Goal: Book appointment/travel/reservation

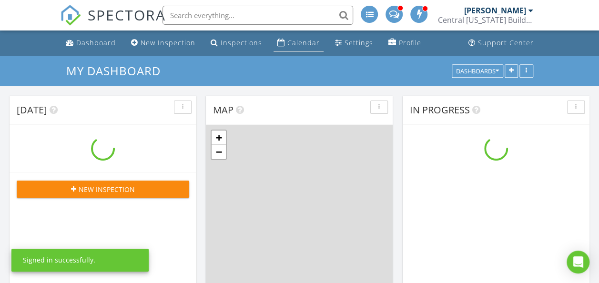
scroll to position [881, 613]
click at [277, 45] on div "Calendar" at bounding box center [281, 43] width 8 height 8
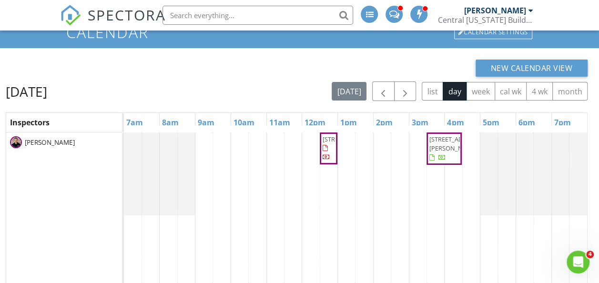
scroll to position [39, 0]
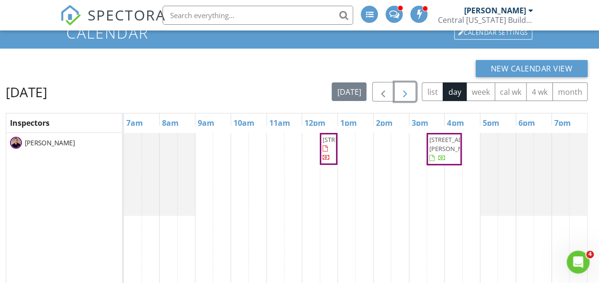
click at [407, 94] on span "button" at bounding box center [404, 91] width 11 height 11
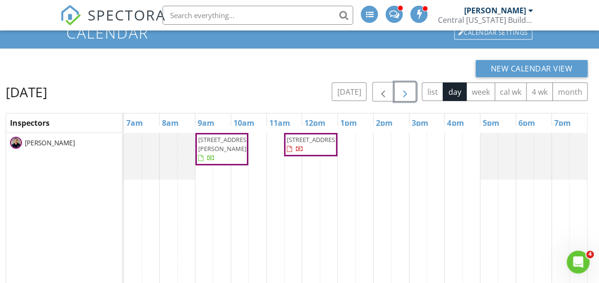
click at [372, 146] on div "632 Golf Course Pkwy , Davenport 33837 710 Hamster Ct, Kissimmee 34759" at bounding box center [355, 249] width 463 height 232
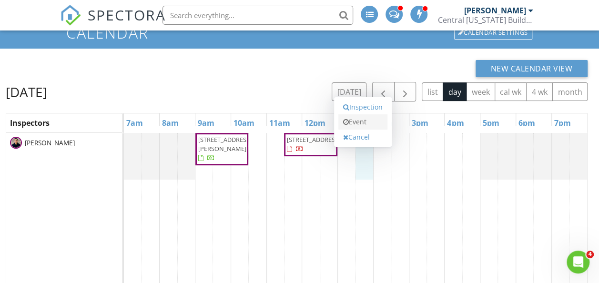
click at [370, 122] on link "Event" at bounding box center [362, 121] width 49 height 15
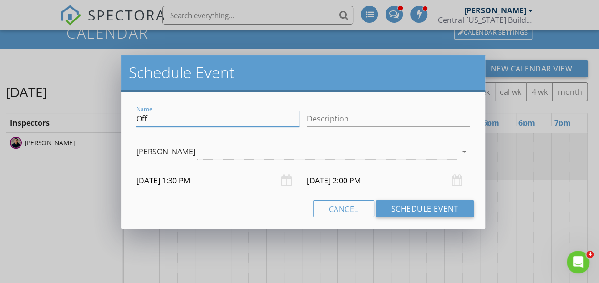
click at [214, 126] on input "Off" at bounding box center [217, 119] width 163 height 16
type input "O"
type input "Block"
click at [131, 210] on div "Name Block Description check_box_outline_blank JT Edgren check_box_outline_blan…" at bounding box center [303, 160] width 364 height 137
click at [337, 213] on button "Cancel" at bounding box center [343, 208] width 61 height 17
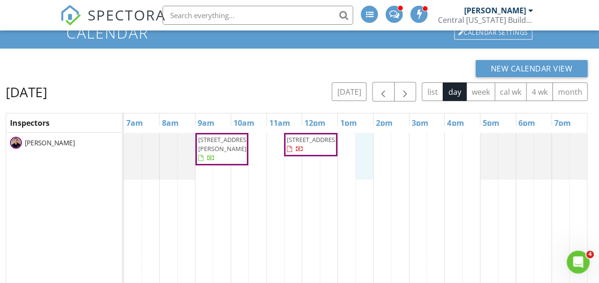
click at [365, 149] on div "632 Golf Course Pkwy , Davenport 33837 710 Hamster Ct, Kissimmee 34759" at bounding box center [355, 249] width 463 height 232
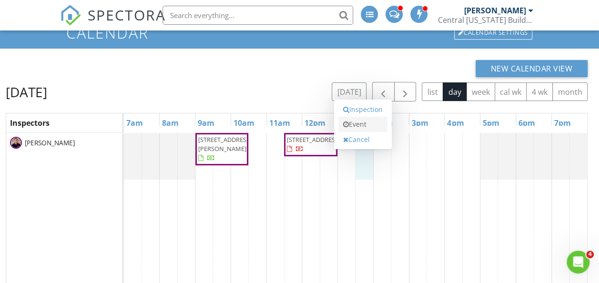
click at [368, 127] on link "Event" at bounding box center [362, 124] width 49 height 15
select select "7"
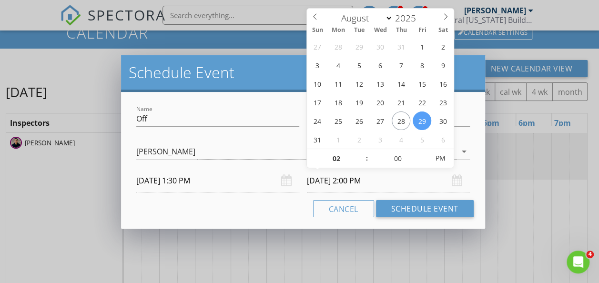
click at [388, 178] on input "08/29/2025 2:00 PM" at bounding box center [388, 180] width 163 height 23
click at [366, 161] on span ":" at bounding box center [366, 158] width 3 height 19
type input "01"
type input "08/29/2025 1:00 PM"
click at [365, 161] on span at bounding box center [362, 164] width 7 height 10
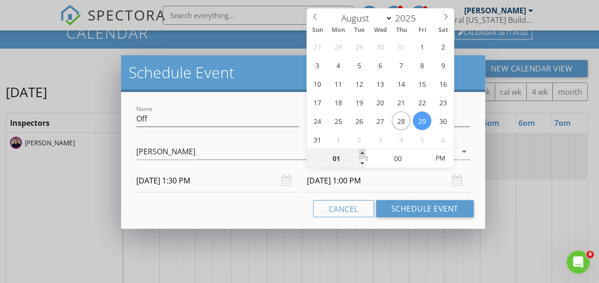
type input "02"
type input "08/29/2025 2:00 PM"
click at [364, 155] on span at bounding box center [362, 154] width 7 height 10
type input "03"
type input "08/29/2025 3:00 PM"
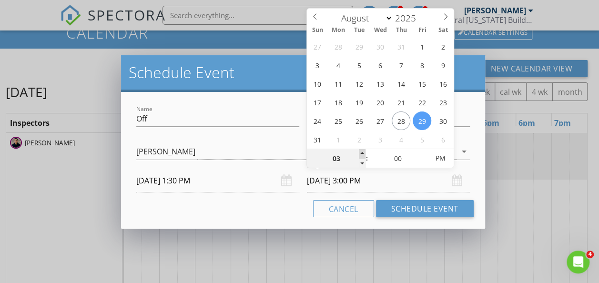
click at [364, 155] on span at bounding box center [362, 154] width 7 height 10
type input "04"
type input "08/29/2025 4:00 PM"
click at [364, 155] on span at bounding box center [362, 154] width 7 height 10
type input "05"
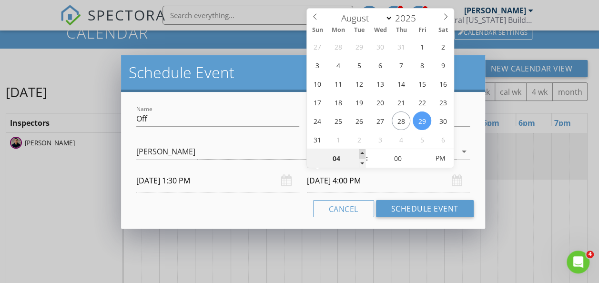
type input "08/29/2025 5:00 PM"
click at [364, 155] on span at bounding box center [362, 154] width 7 height 10
type input "04"
type input "08/29/2025 4:00 PM"
click at [363, 165] on span at bounding box center [362, 164] width 7 height 10
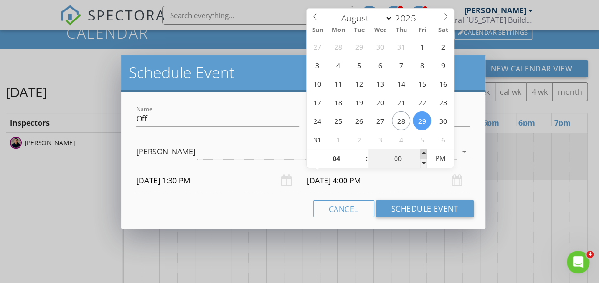
type input "05"
type input "08/29/2025 4:05 PM"
click at [424, 151] on span at bounding box center [423, 154] width 7 height 10
type input "10"
type input "08/29/2025 4:10 PM"
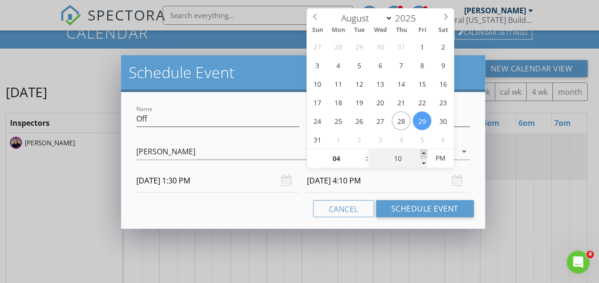
click at [424, 151] on span at bounding box center [423, 154] width 7 height 10
type input "15"
type input "08/29/2025 4:15 PM"
click at [424, 151] on span at bounding box center [423, 154] width 7 height 10
type input "20"
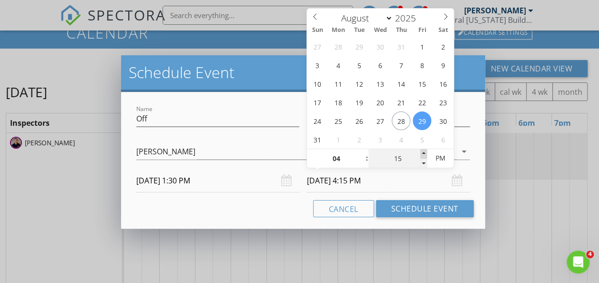
type input "08/29/2025 4:20 PM"
click at [424, 151] on span at bounding box center [423, 154] width 7 height 10
type input "25"
type input "08/29/2025 4:25 PM"
click at [424, 151] on span at bounding box center [423, 154] width 7 height 10
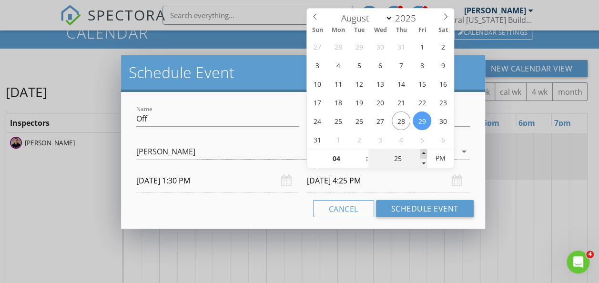
type input "30"
type input "08/29/2025 4:30 PM"
click at [424, 151] on span at bounding box center [423, 154] width 7 height 10
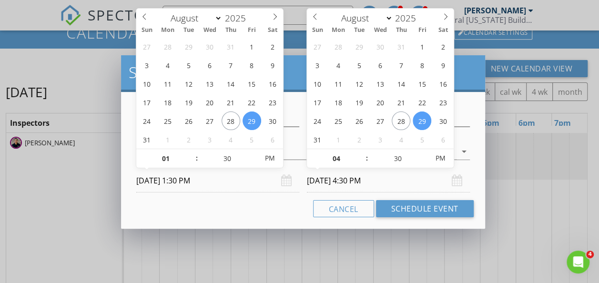
click at [268, 173] on input "08/29/2025 1:30 PM" at bounding box center [217, 180] width 163 height 23
type input "25"
type input "08/29/2025 1:25 PM"
click at [253, 163] on span at bounding box center [253, 164] width 7 height 10
type input "20"
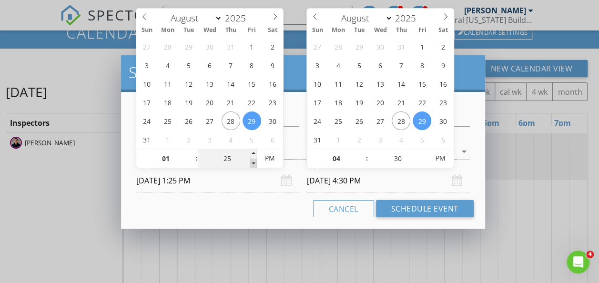
type input "08/29/2025 1:20 PM"
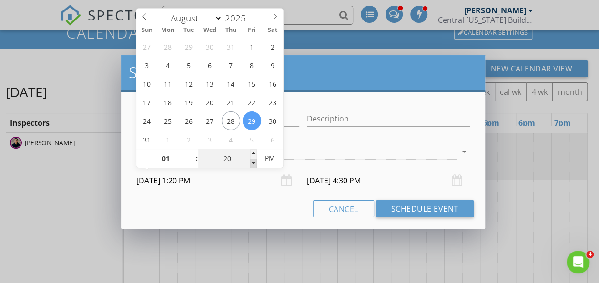
click at [253, 163] on span at bounding box center [253, 164] width 7 height 10
type input "08/29/2025 4:20 PM"
type input "15"
type input "08/29/2025 1:15 PM"
click at [253, 163] on span at bounding box center [253, 164] width 7 height 10
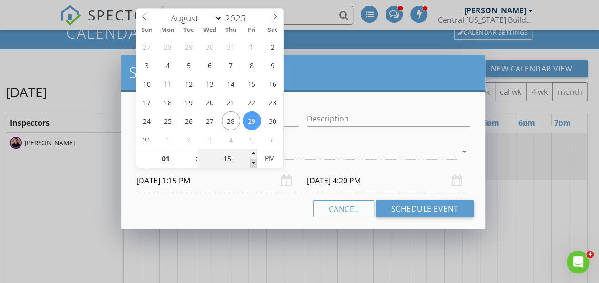
type input "08/29/2025 4:15 PM"
type input "10"
type input "08/29/2025 1:10 PM"
click at [253, 163] on span at bounding box center [253, 164] width 7 height 10
type input "05"
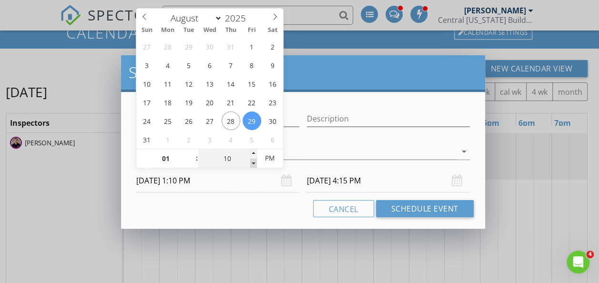
type input "08/29/2025 1:05 PM"
click at [253, 163] on span at bounding box center [253, 164] width 7 height 10
type input "08/29/2025 4:05 PM"
type input "10"
type input "08/29/2025 1:10 PM"
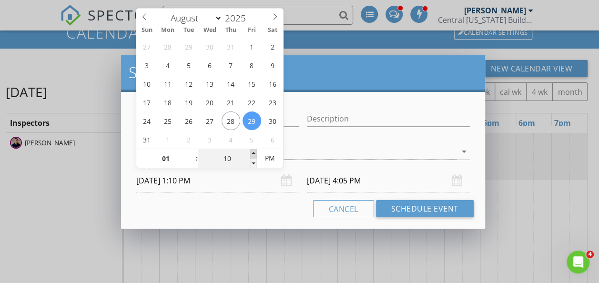
click at [253, 153] on span at bounding box center [253, 154] width 7 height 10
type input "15"
type input "08/29/2025 1:15 PM"
click at [253, 153] on span at bounding box center [253, 154] width 7 height 10
type input "20"
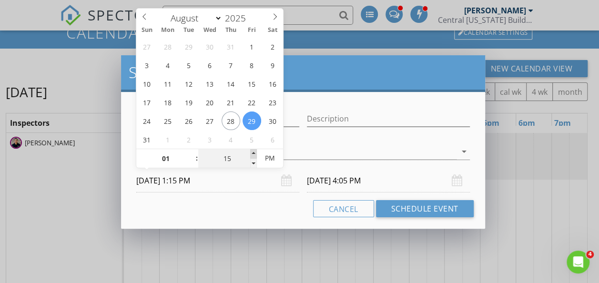
type input "08/29/2025 1:20 PM"
click at [253, 153] on span at bounding box center [253, 154] width 7 height 10
type input "25"
type input "08/29/2025 1:25 PM"
click at [253, 153] on span at bounding box center [253, 154] width 7 height 10
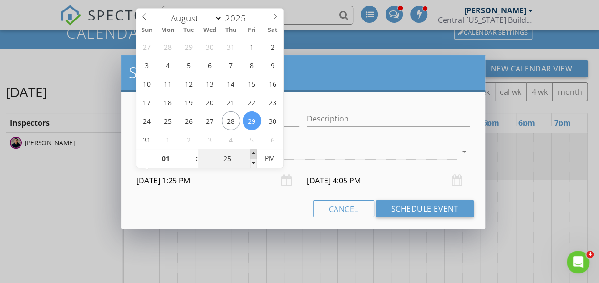
type input "30"
type input "08/29/2025 1:30 PM"
click at [253, 153] on span at bounding box center [253, 154] width 7 height 10
type input "08/29/2025 4:30 PM"
type input "25"
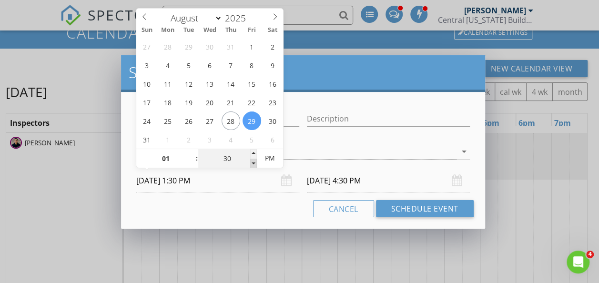
type input "08/29/2025 1:25 PM"
click at [256, 165] on span at bounding box center [253, 164] width 7 height 10
type input "08/29/2025 4:25 PM"
type input "20"
type input "08/29/2025 1:20 PM"
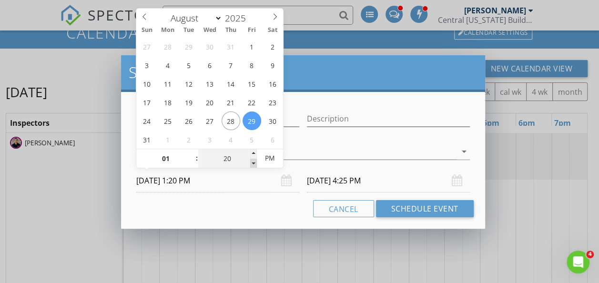
click at [256, 165] on span at bounding box center [253, 164] width 7 height 10
type input "15"
type input "08/29/2025 1:15 PM"
click at [256, 165] on span at bounding box center [253, 164] width 7 height 10
type input "10"
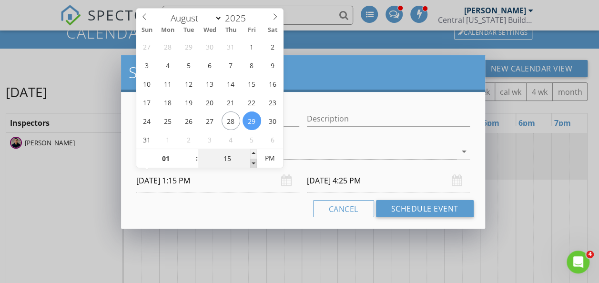
type input "08/29/2025 1:10 PM"
click at [256, 165] on span at bounding box center [253, 164] width 7 height 10
type input "05"
type input "08/29/2025 1:05 PM"
click at [256, 165] on span at bounding box center [253, 164] width 7 height 10
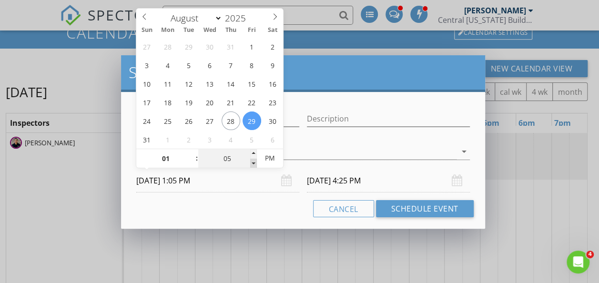
type input "08/29/2025 4:05 PM"
type input "00"
type input "08/29/2025 1:00 PM"
click at [256, 165] on span at bounding box center [253, 164] width 7 height 10
type input "12"
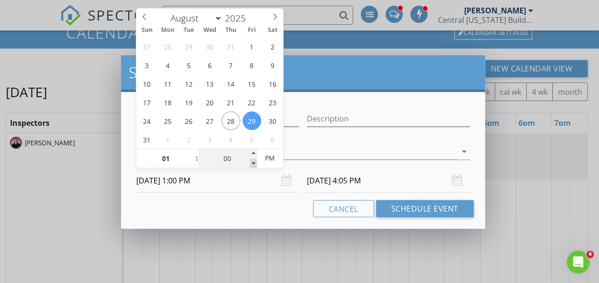
type input "55"
type input "08/29/2025 12:55 PM"
click at [256, 165] on span at bounding box center [253, 164] width 7 height 10
type input "08/29/2025 3:55 PM"
type input "01"
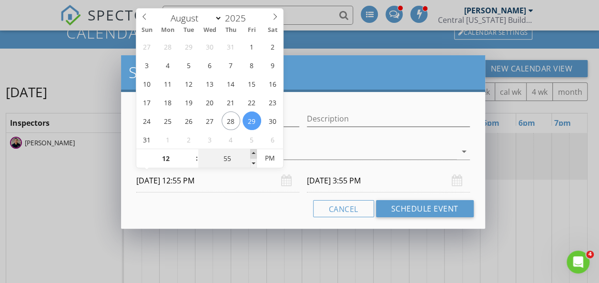
type input "00"
type input "08/29/2025 1:00 PM"
click at [252, 156] on span at bounding box center [253, 154] width 7 height 10
type input "08/29/2025 4:00 PM"
click at [241, 203] on div "Cancel Schedule Event" at bounding box center [302, 208] width 341 height 17
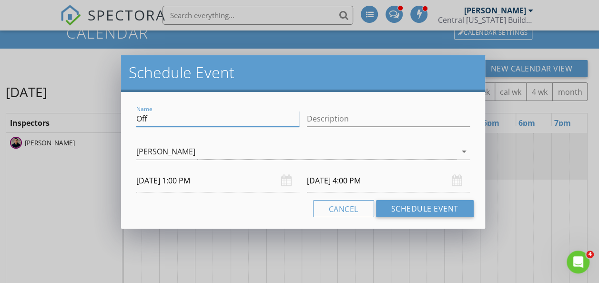
click at [186, 117] on input "Off" at bounding box center [217, 119] width 163 height 16
type input "O"
type input "N"
type input "Block"
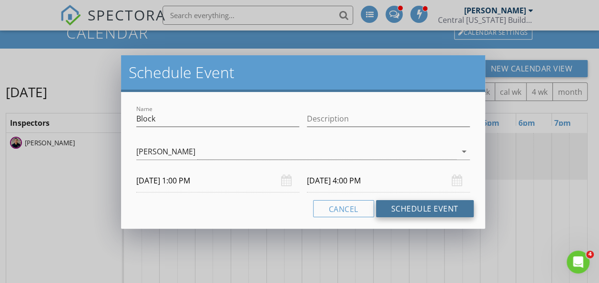
click at [436, 209] on button "Schedule Event" at bounding box center [425, 208] width 98 height 17
